Goal: Find specific fact: Find specific fact

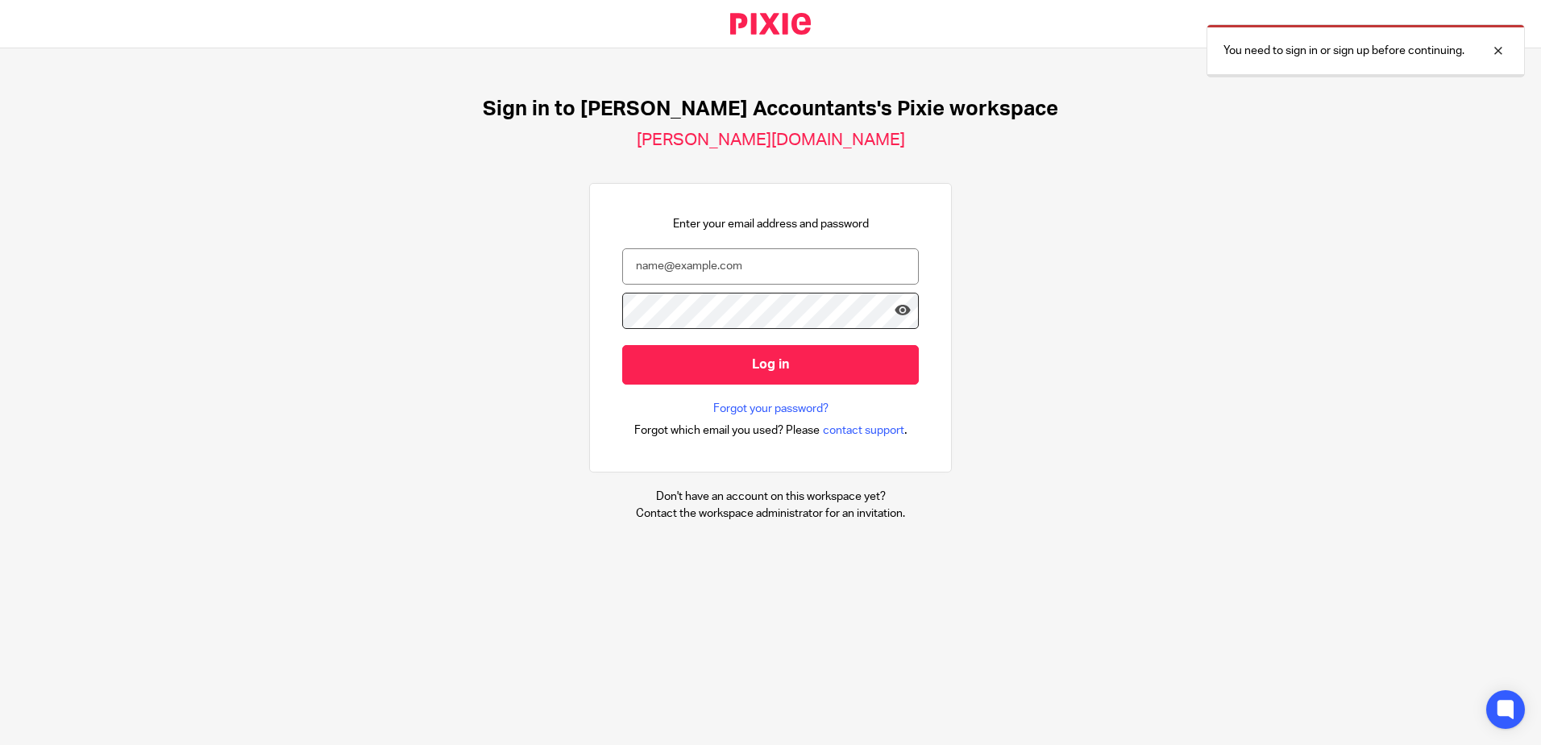
click at [739, 275] on input "email" at bounding box center [770, 266] width 297 height 36
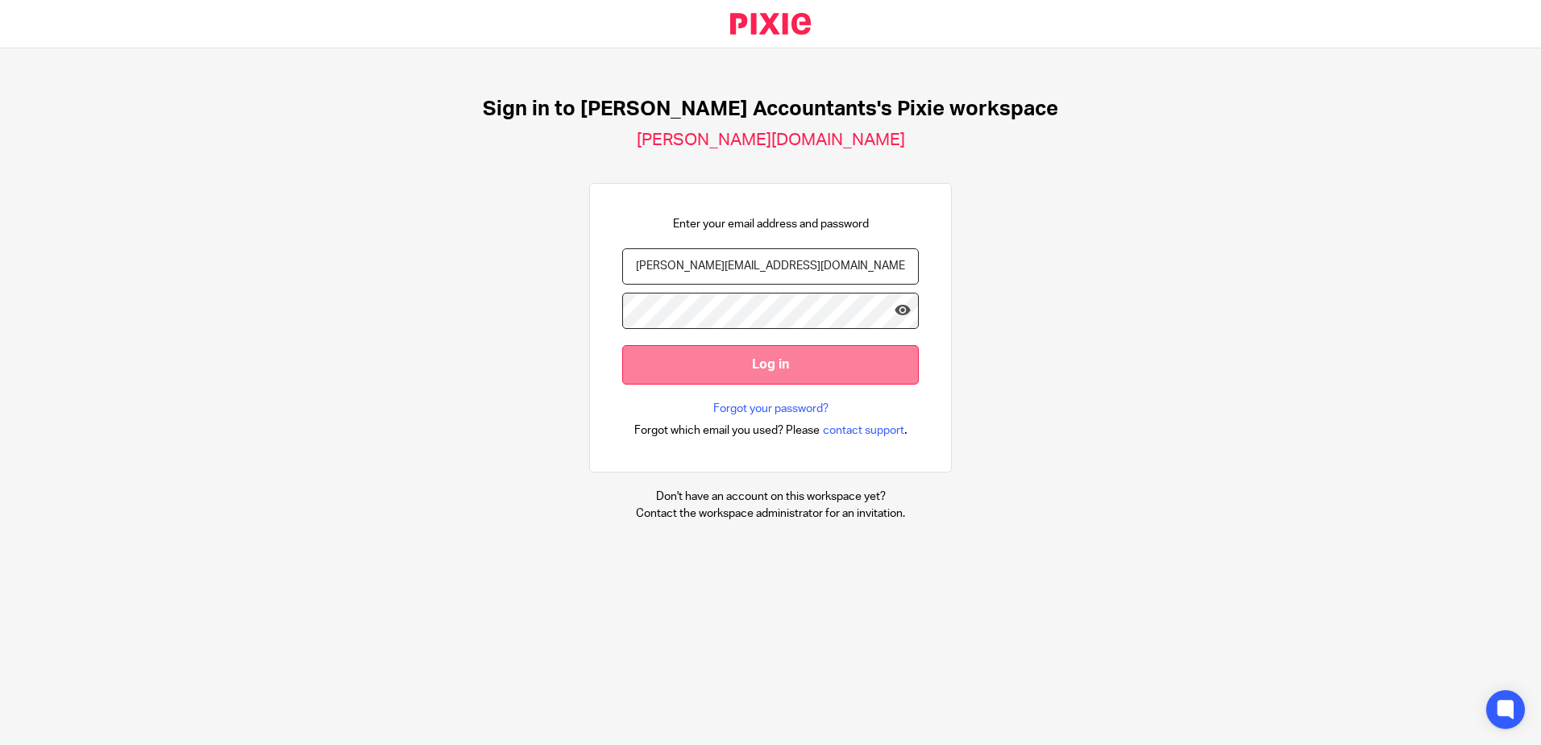
type input "rachel@lockhartamin.co.uk"
click at [777, 359] on input "Log in" at bounding box center [770, 364] width 297 height 39
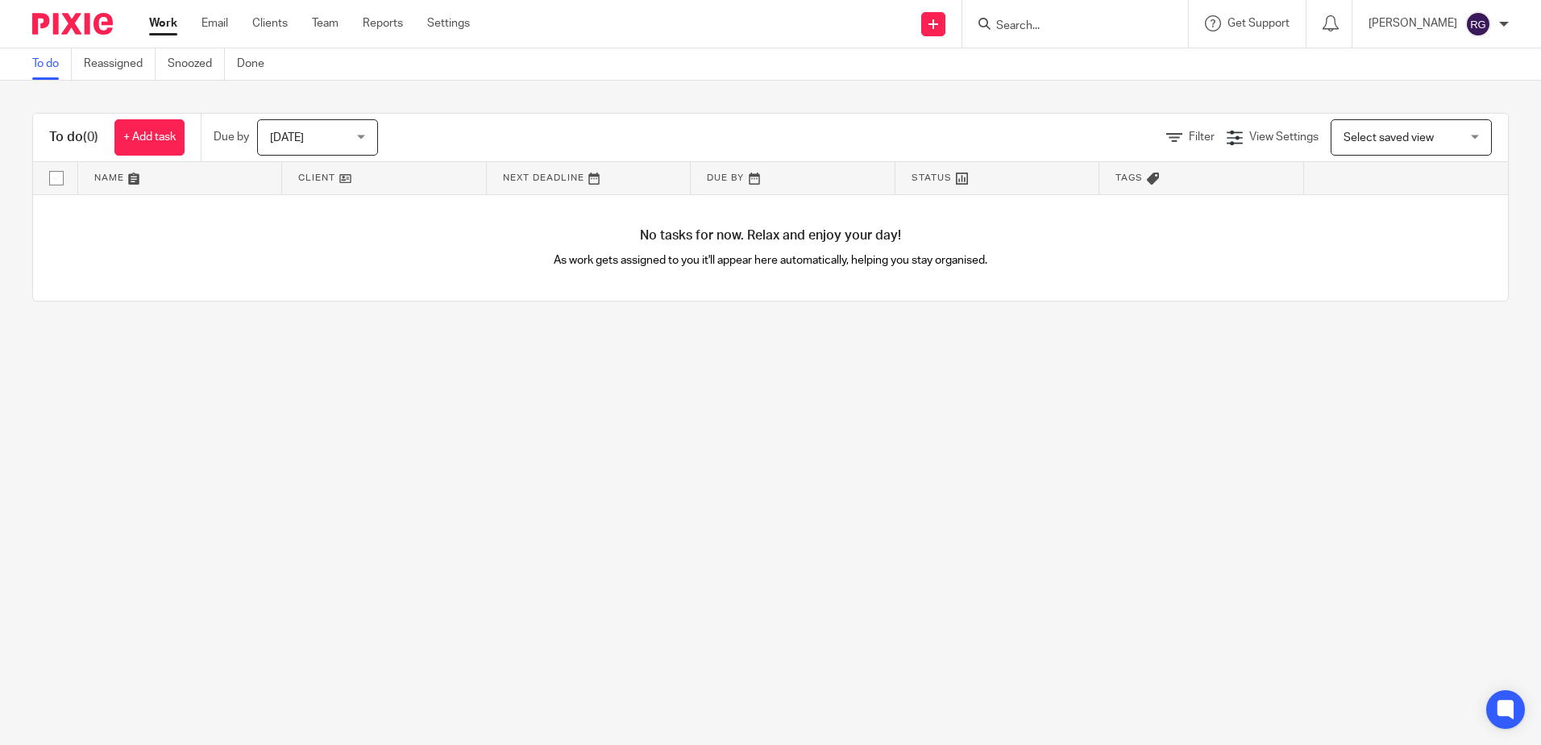
click at [1060, 32] on input "Search" at bounding box center [1066, 26] width 145 height 15
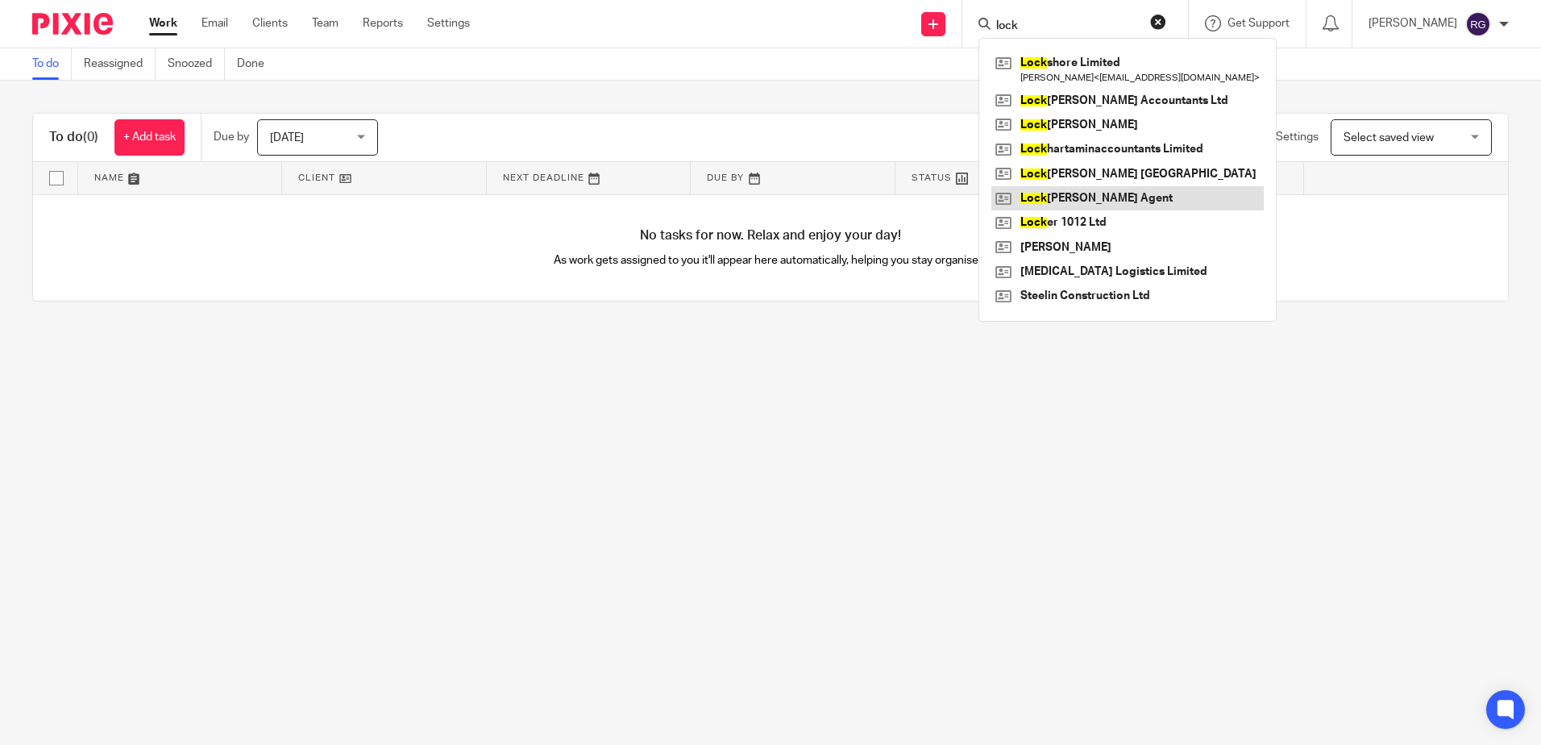
type input "lock"
click at [1138, 197] on link at bounding box center [1127, 198] width 272 height 24
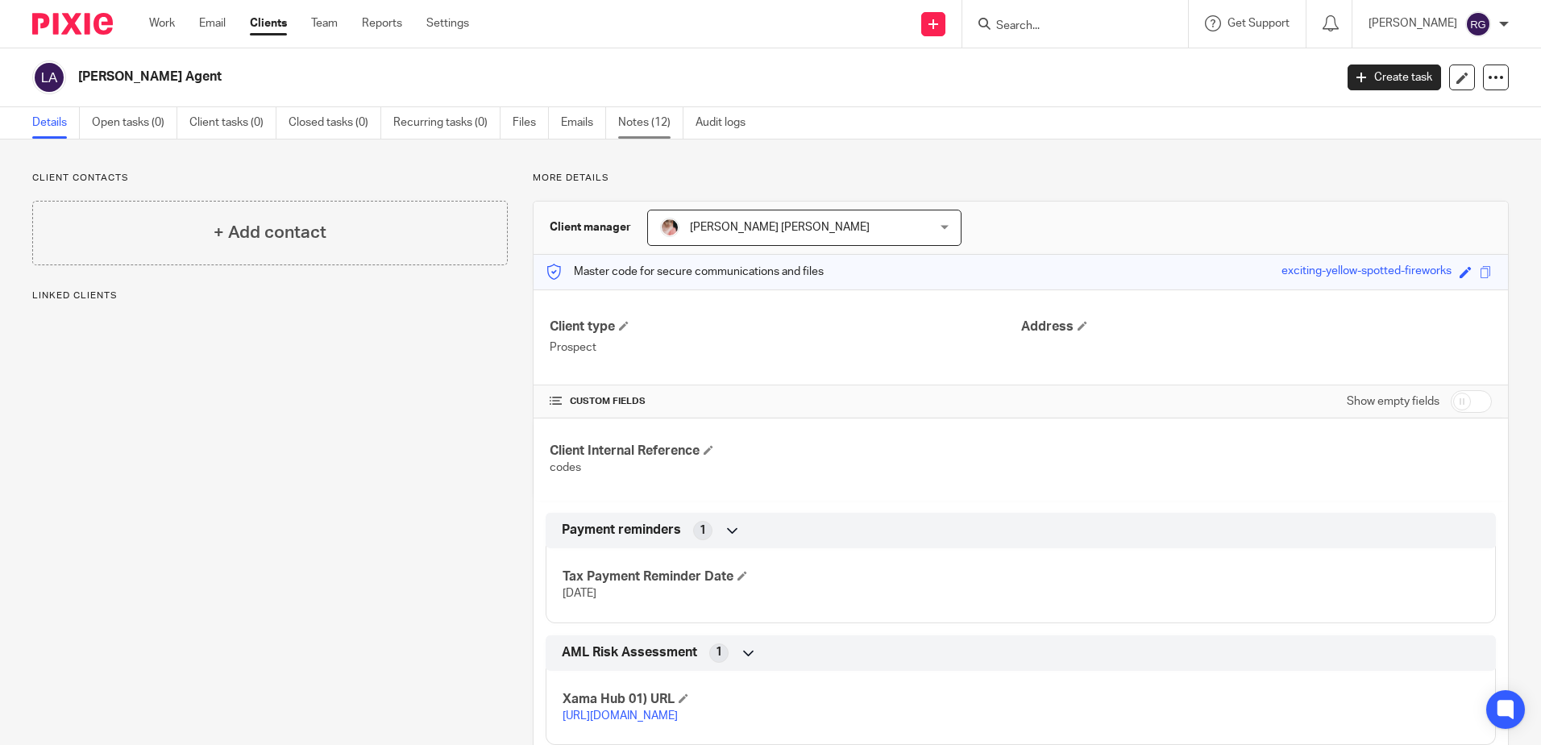
click at [633, 118] on link "Notes (12)" at bounding box center [650, 122] width 65 height 31
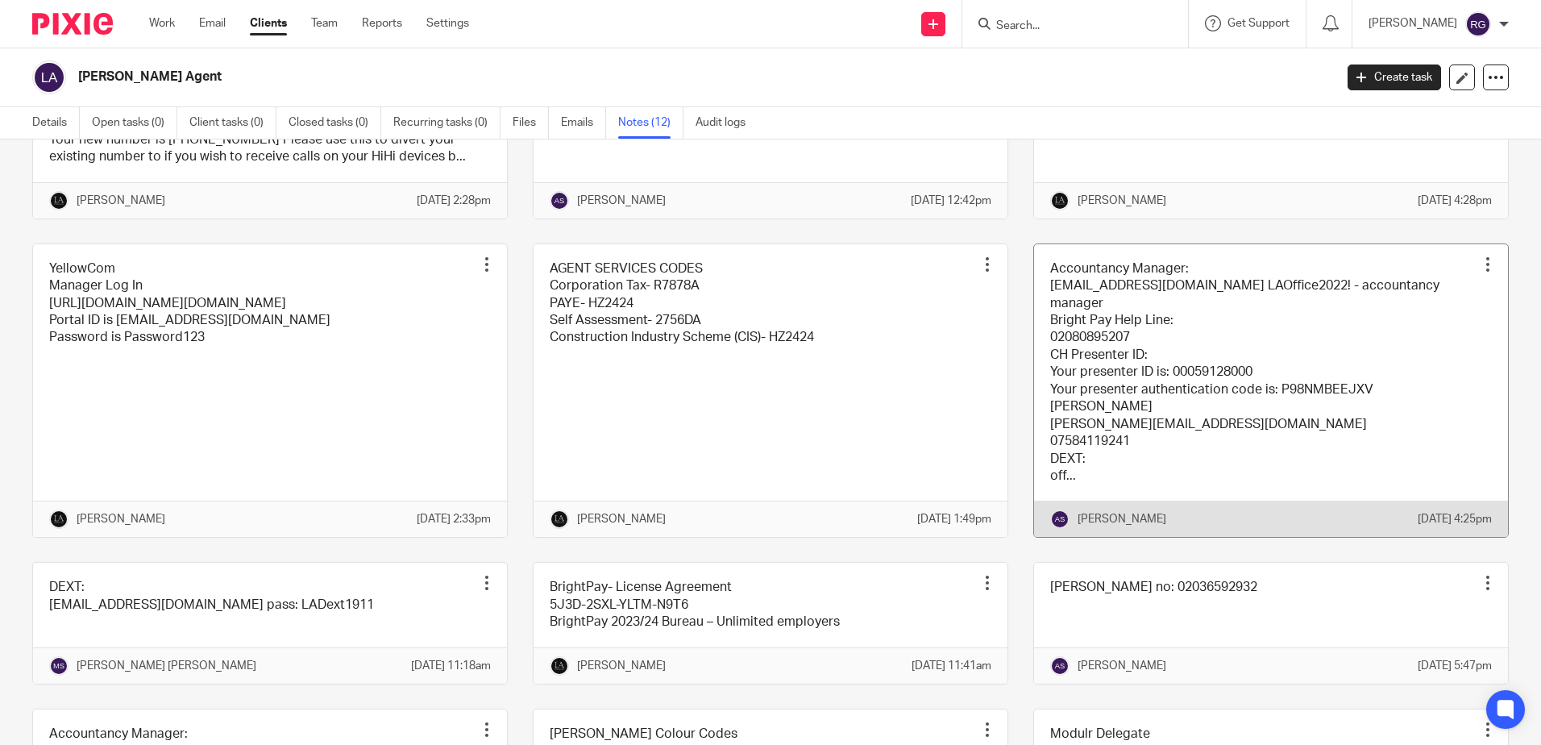
scroll to position [242, 0]
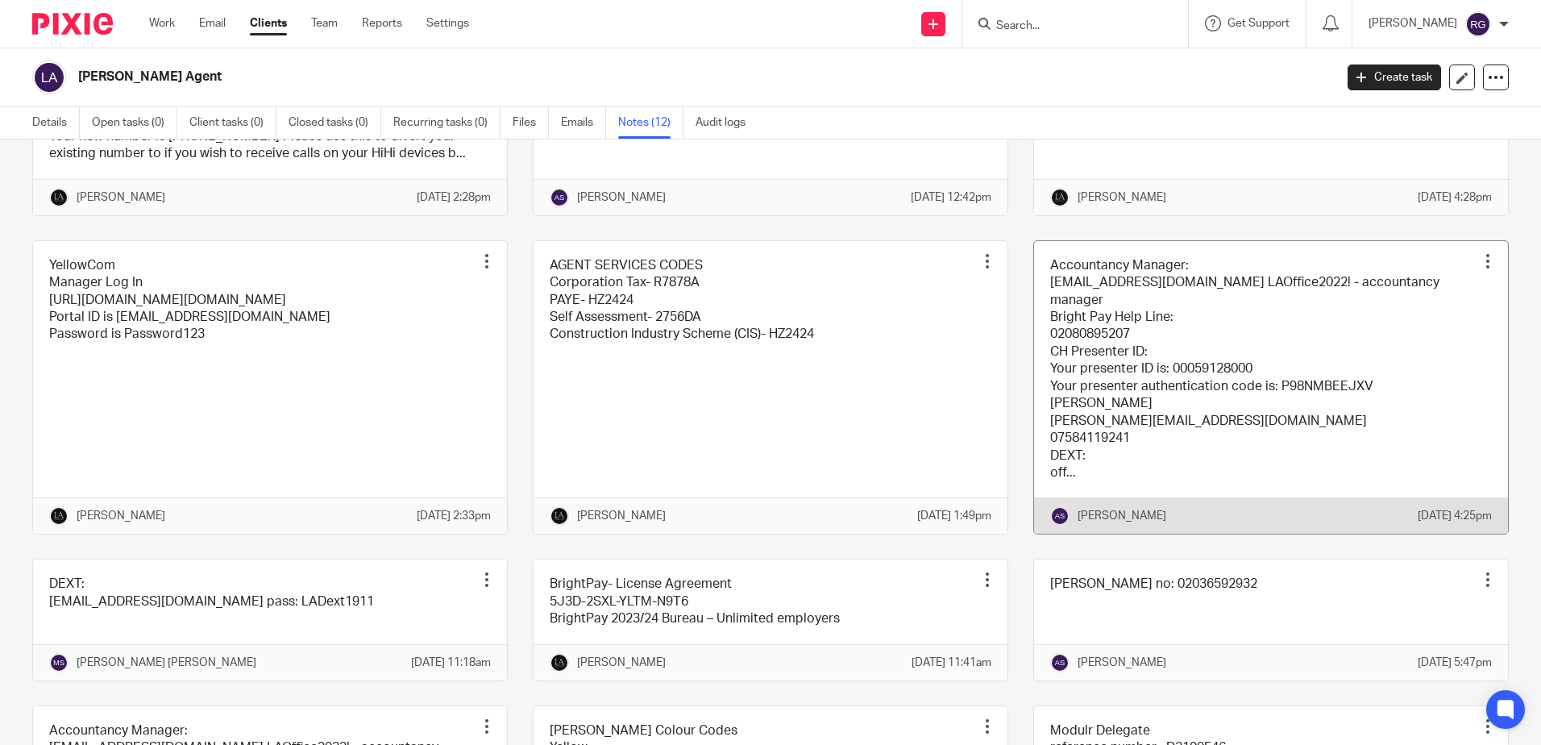
click at [1151, 428] on link at bounding box center [1271, 387] width 474 height 293
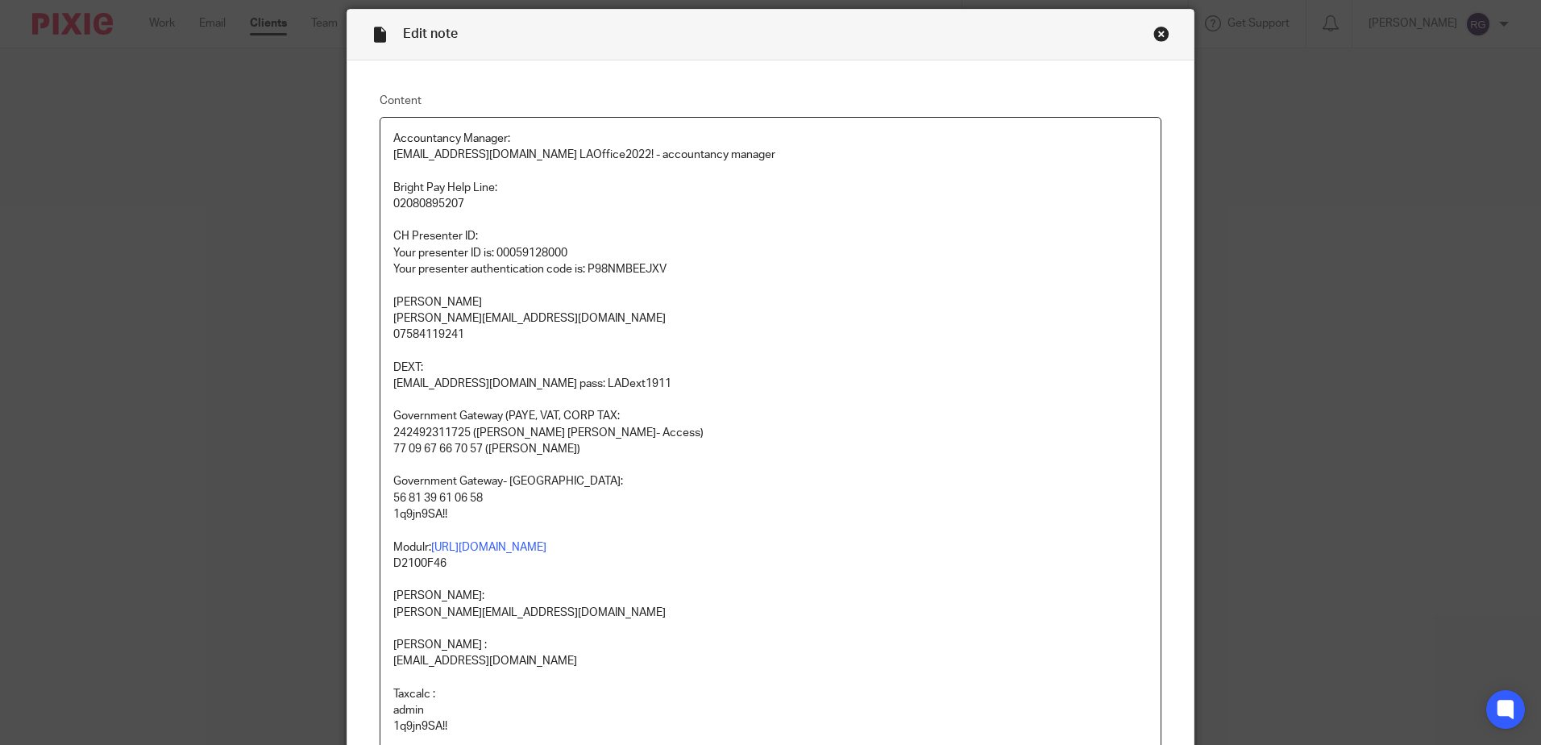
scroll to position [161, 0]
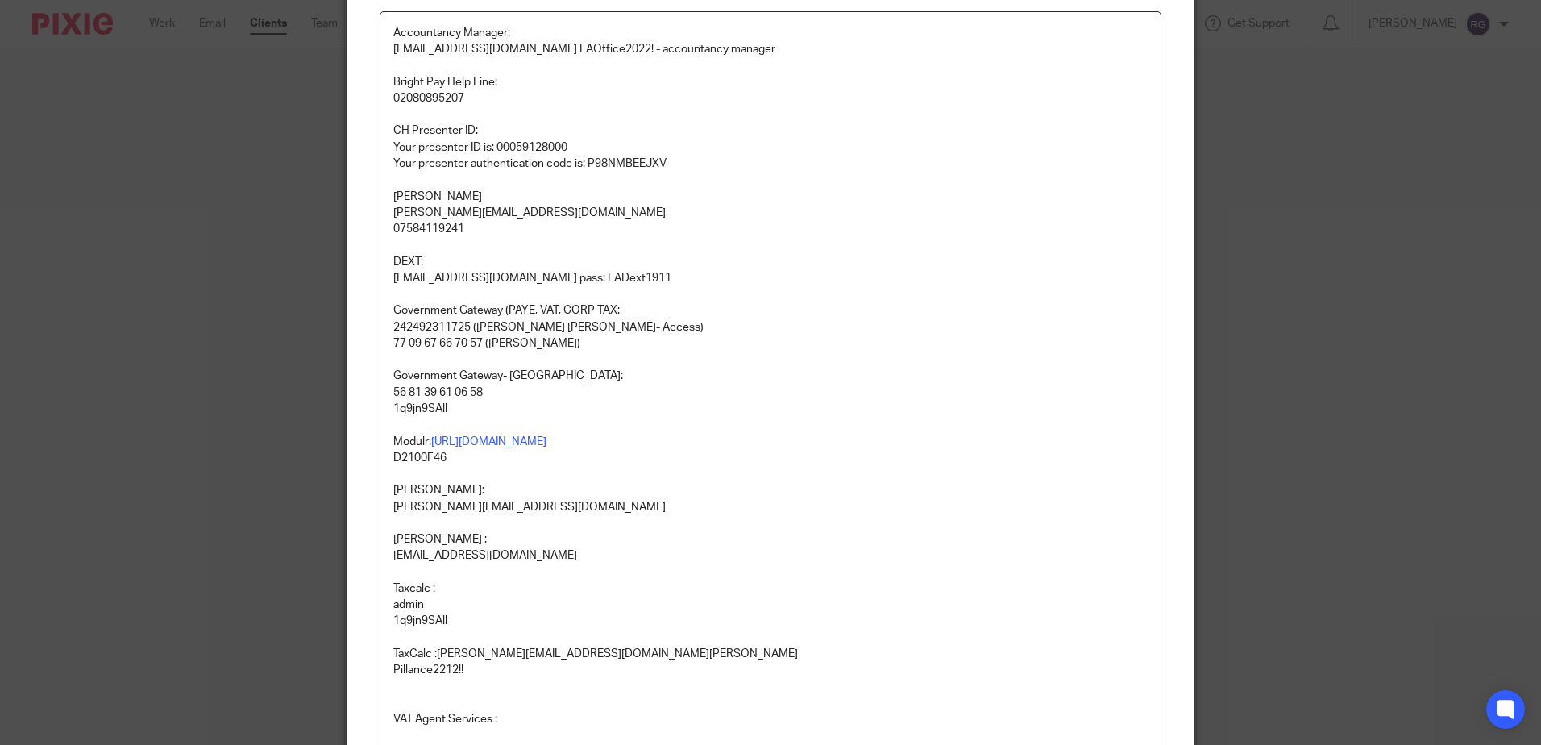
drag, startPoint x: 485, startPoint y: 389, endPoint x: 389, endPoint y: 394, distance: 96.0
click at [393, 394] on p "56 81 39 61 06 58" at bounding box center [770, 392] width 754 height 16
copy p "56 81 39 61 06 58"
click at [439, 408] on p "1q9jn9SA!!" at bounding box center [770, 408] width 754 height 16
drag, startPoint x: 445, startPoint y: 404, endPoint x: 383, endPoint y: 412, distance: 62.6
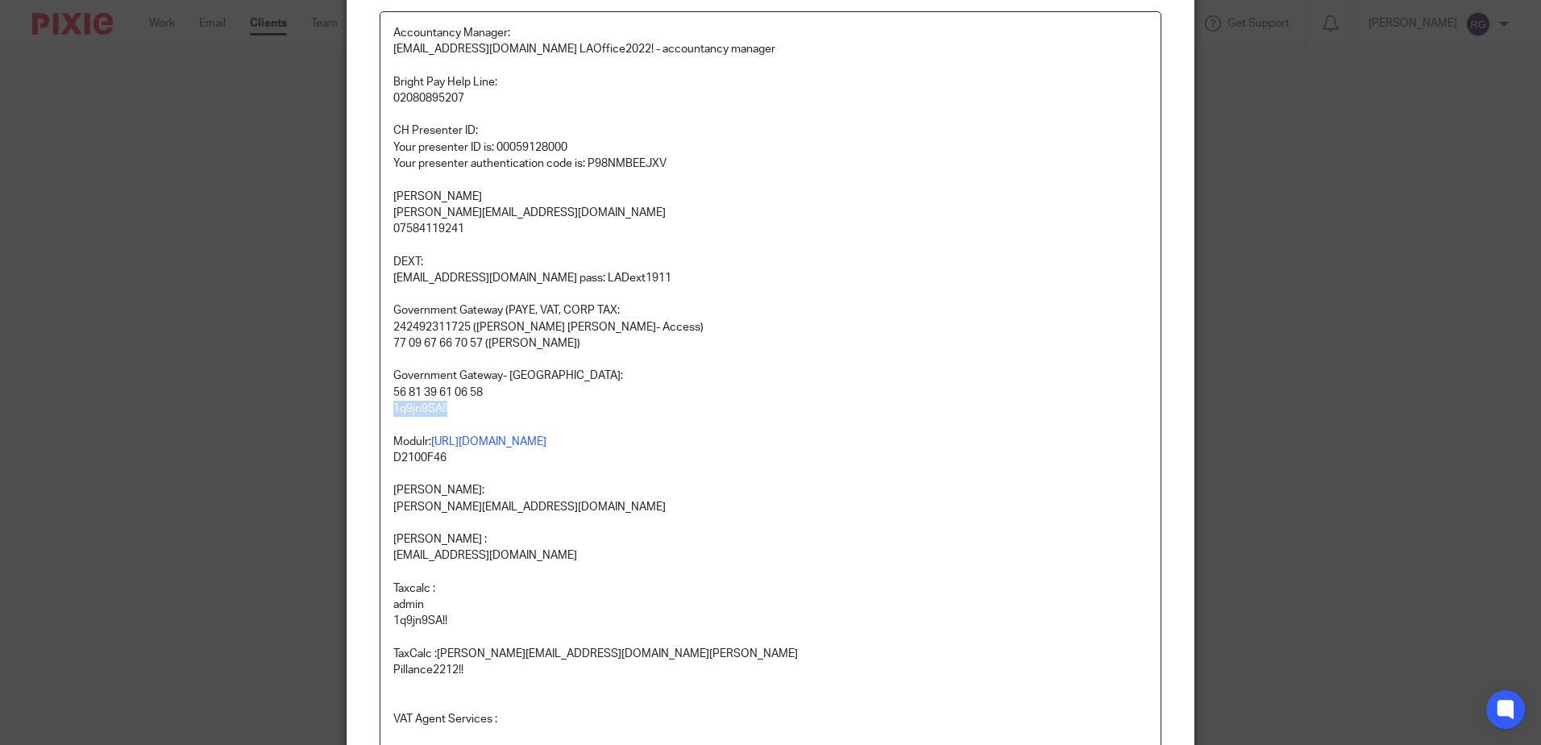
click at [383, 412] on div "Accountancy Manager: [EMAIL_ADDRESS][DOMAIN_NAME] LAOffice2022! - accountancy m…" at bounding box center [770, 455] width 780 height 886
copy p "1q9jn9SA!!"
